Goal: Information Seeking & Learning: Learn about a topic

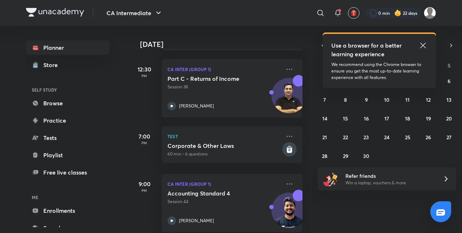
scroll to position [243, 0]
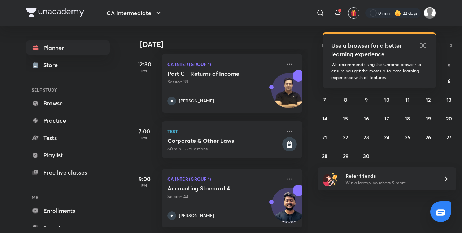
click at [424, 44] on icon at bounding box center [423, 45] width 9 height 9
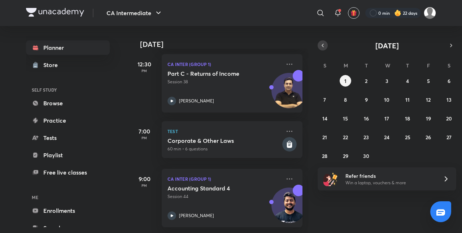
click at [320, 46] on icon "button" at bounding box center [323, 45] width 6 height 7
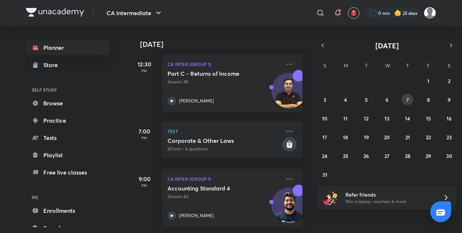
click at [410, 100] on button "7" at bounding box center [408, 100] width 12 height 12
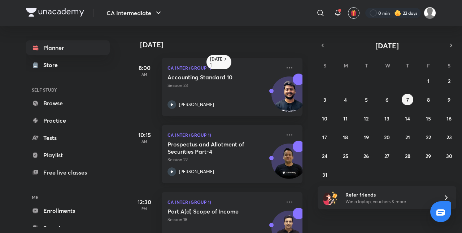
click at [203, 154] on h5 "Prospectus and Allotment of Securities Part-4" at bounding box center [213, 148] width 90 height 14
click at [235, 155] on h5 "Prospectus and Allotment of Securities Part-4" at bounding box center [213, 148] width 90 height 14
click at [426, 99] on button "8" at bounding box center [429, 100] width 12 height 12
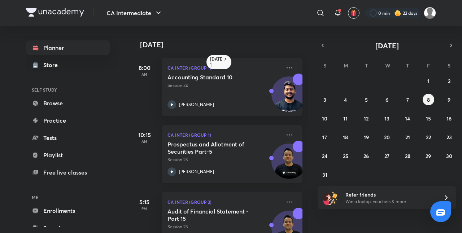
click at [243, 159] on p "Session 23" at bounding box center [224, 160] width 113 height 7
click at [452, 99] on button "9" at bounding box center [450, 100] width 12 height 12
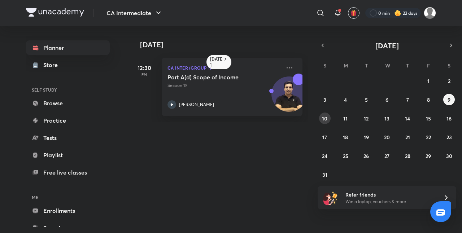
drag, startPoint x: 322, startPoint y: 124, endPoint x: 323, endPoint y: 119, distance: 5.3
click at [323, 119] on div "27 28 29 30 31 1 2 3 4 5 6 7 8 9 10 11 12 13 14 15 16 17 18 19 20 21 22 23 24 2…" at bounding box center [387, 127] width 139 height 105
click at [323, 119] on abbr "10" at bounding box center [324, 118] width 5 height 7
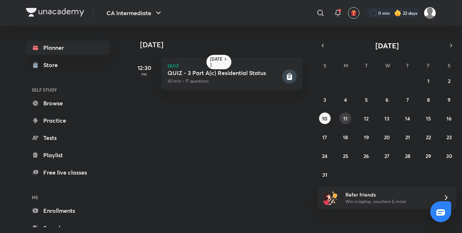
click at [342, 121] on button "11" at bounding box center [346, 119] width 12 height 12
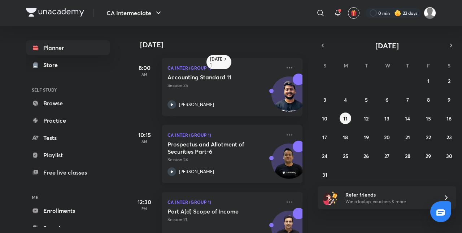
click at [233, 155] on h5 "Prospectus and Allotment of Securities Part-6" at bounding box center [213, 148] width 90 height 14
